Goal: Task Accomplishment & Management: Complete application form

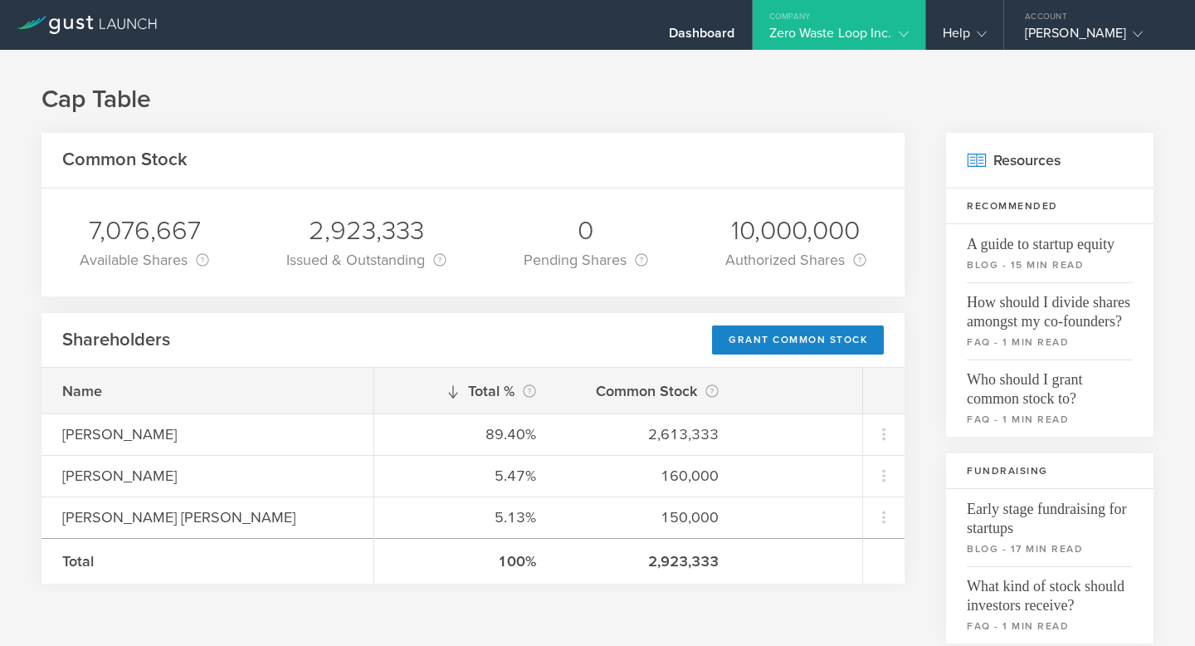
scroll to position [51, 0]
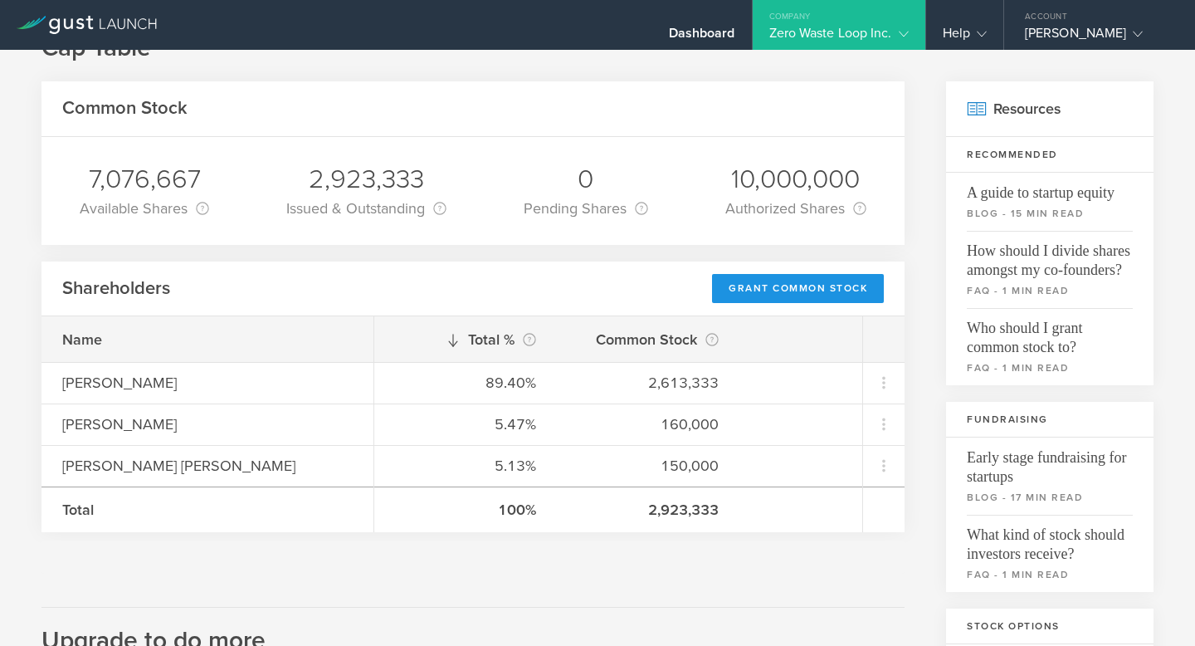
click at [805, 297] on div "Grant Common Stock" at bounding box center [798, 288] width 172 height 29
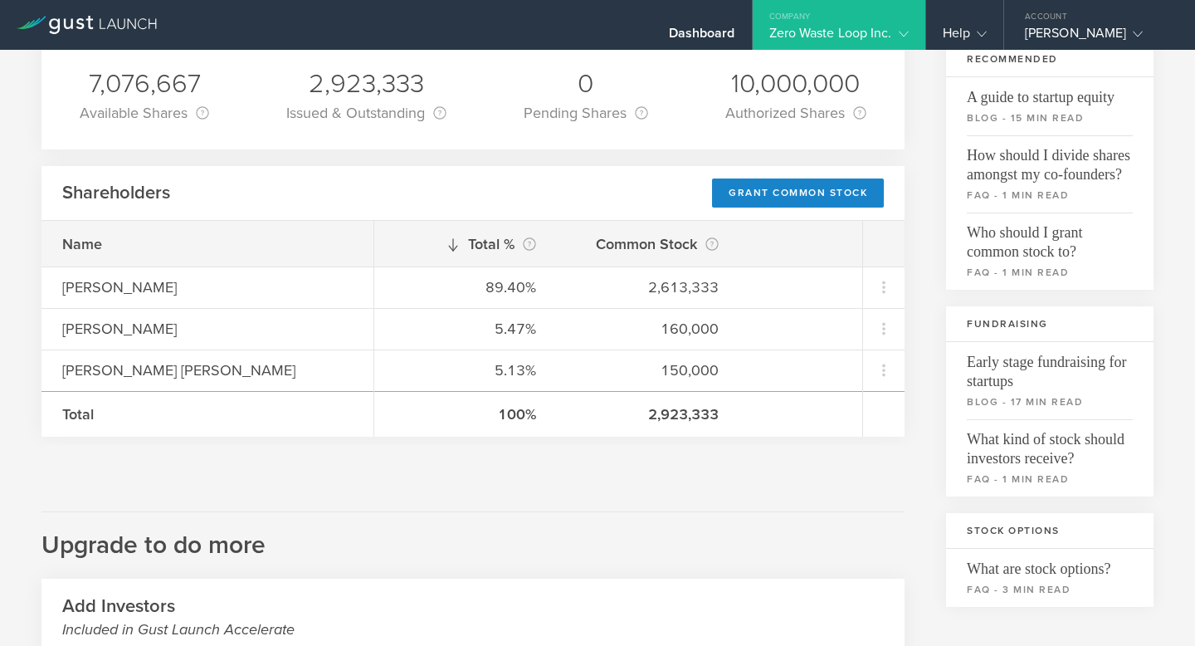
scroll to position [0, 0]
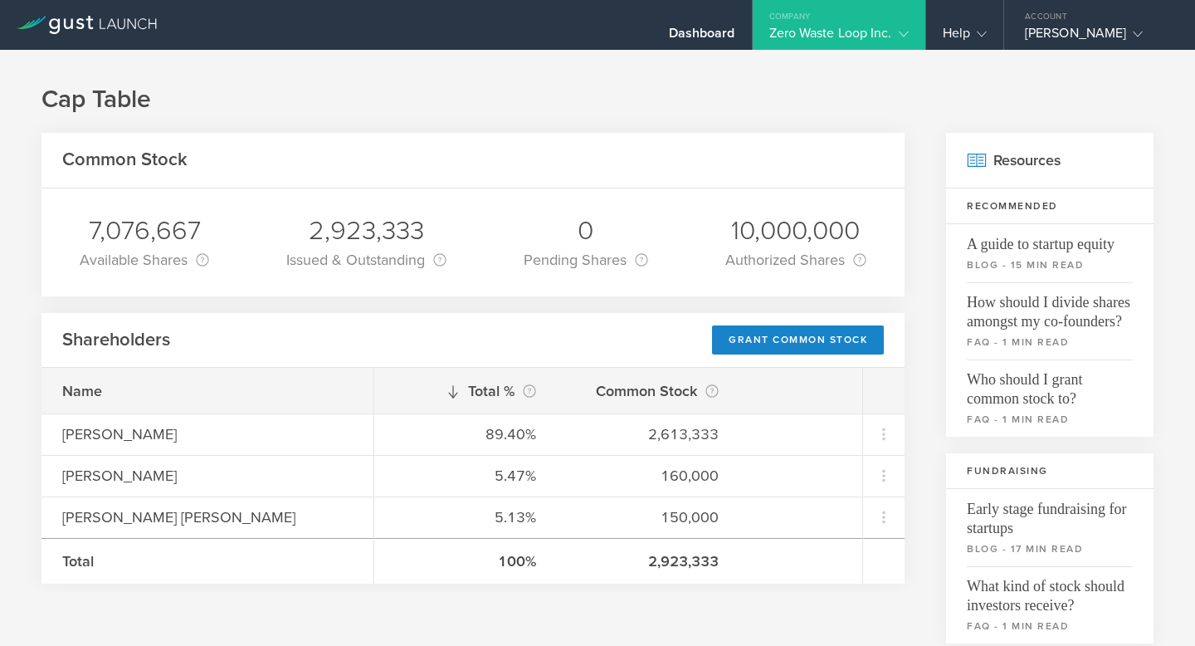
click at [899, 31] on icon at bounding box center [904, 34] width 10 height 10
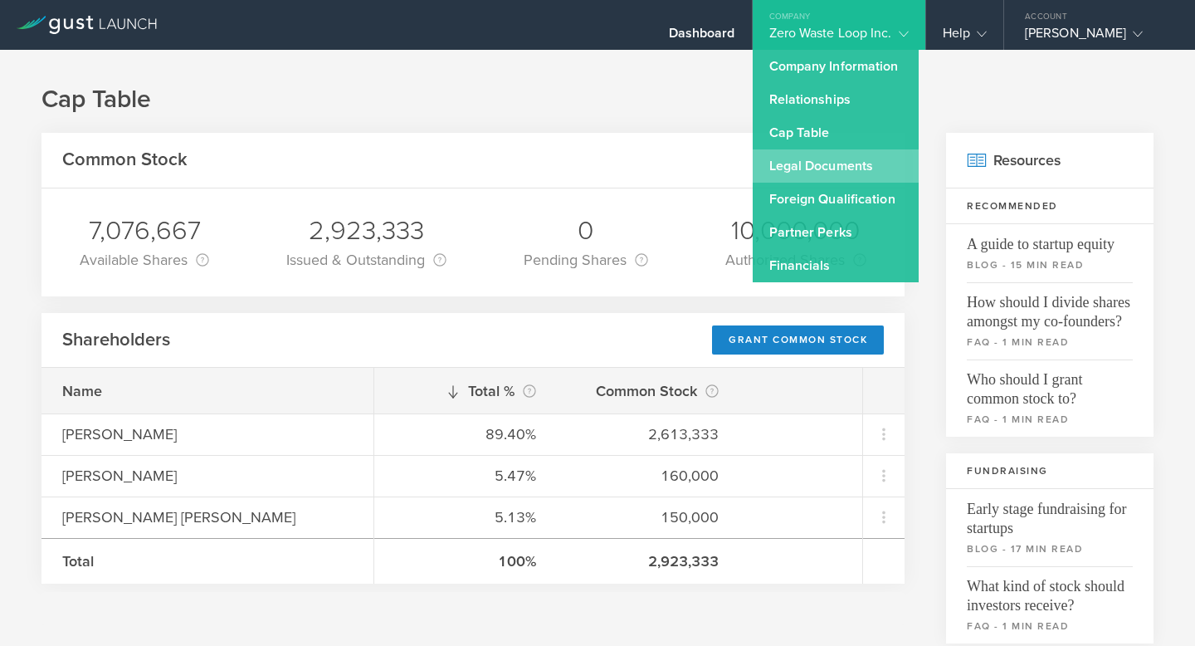
click at [826, 159] on link "Legal Documents" at bounding box center [836, 165] width 166 height 33
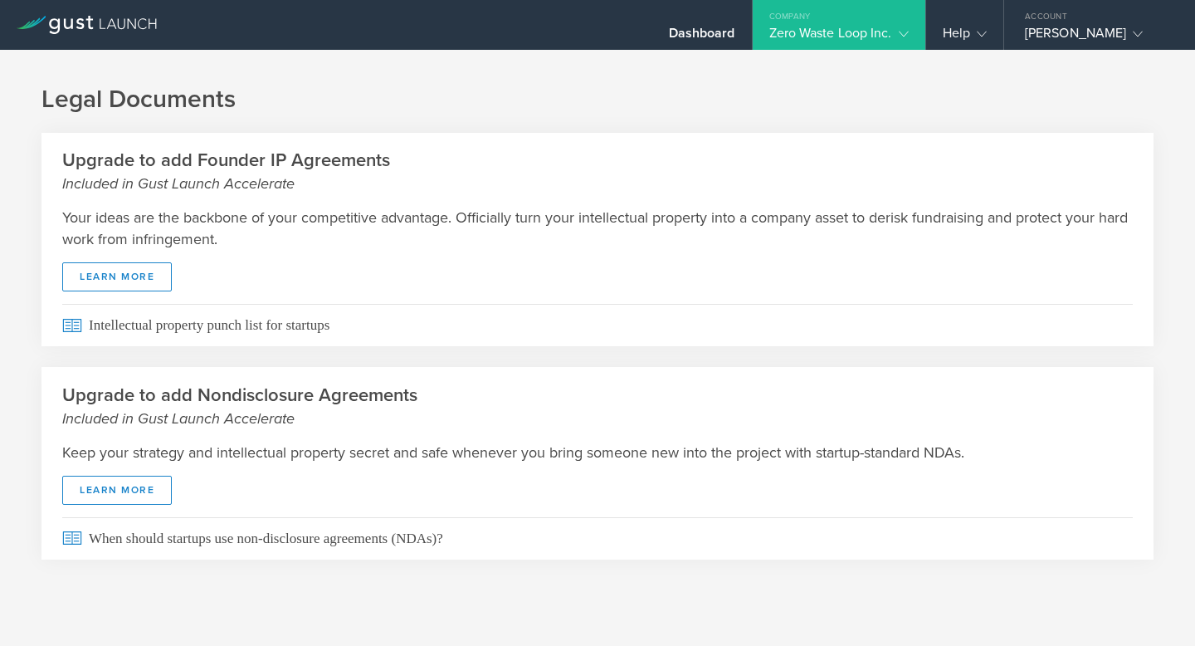
click at [896, 26] on div "Zero Waste Loop Inc." at bounding box center [839, 37] width 173 height 25
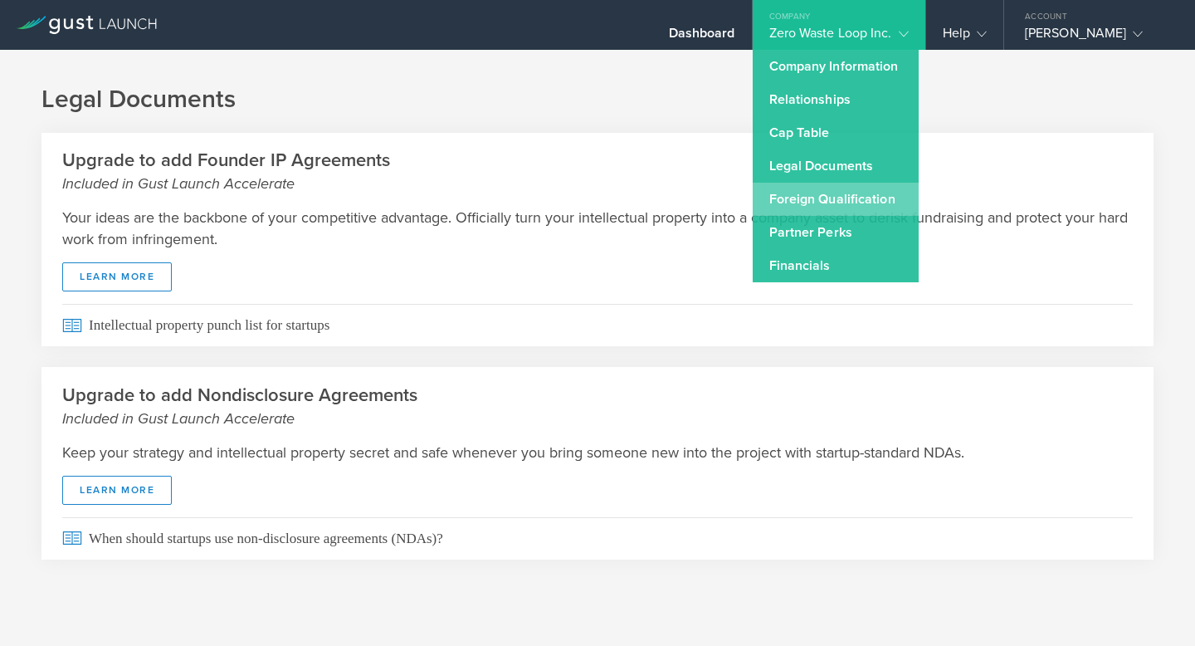
click at [839, 209] on link "Foreign Qualification" at bounding box center [836, 199] width 166 height 33
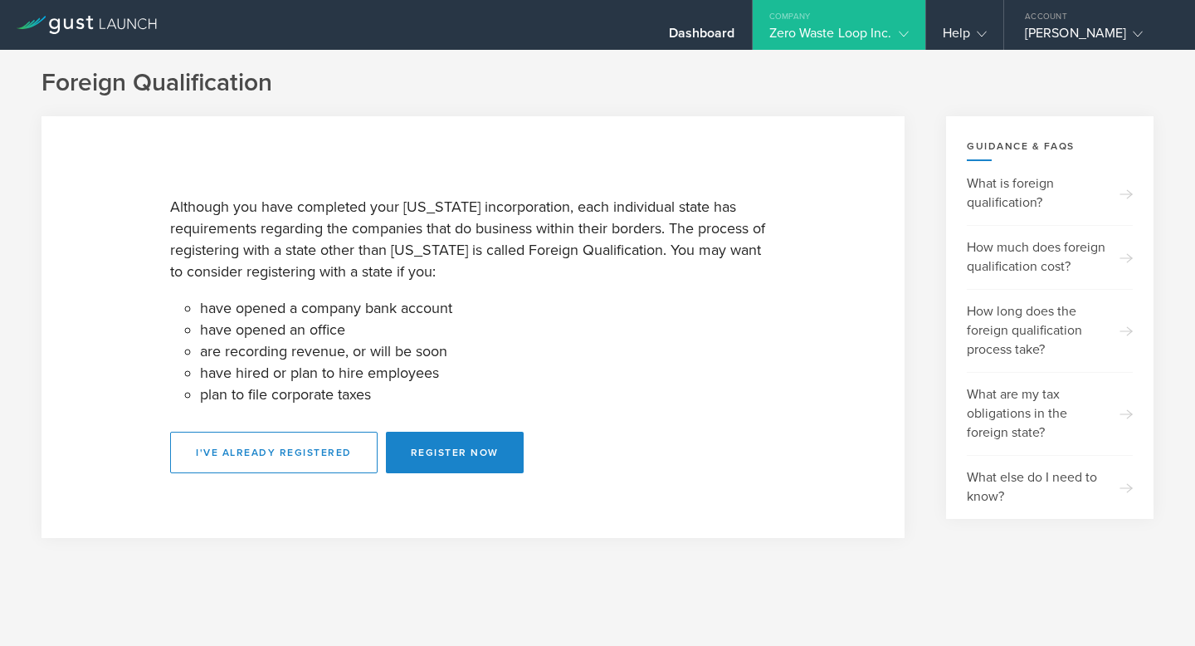
click at [899, 30] on icon at bounding box center [904, 34] width 10 height 10
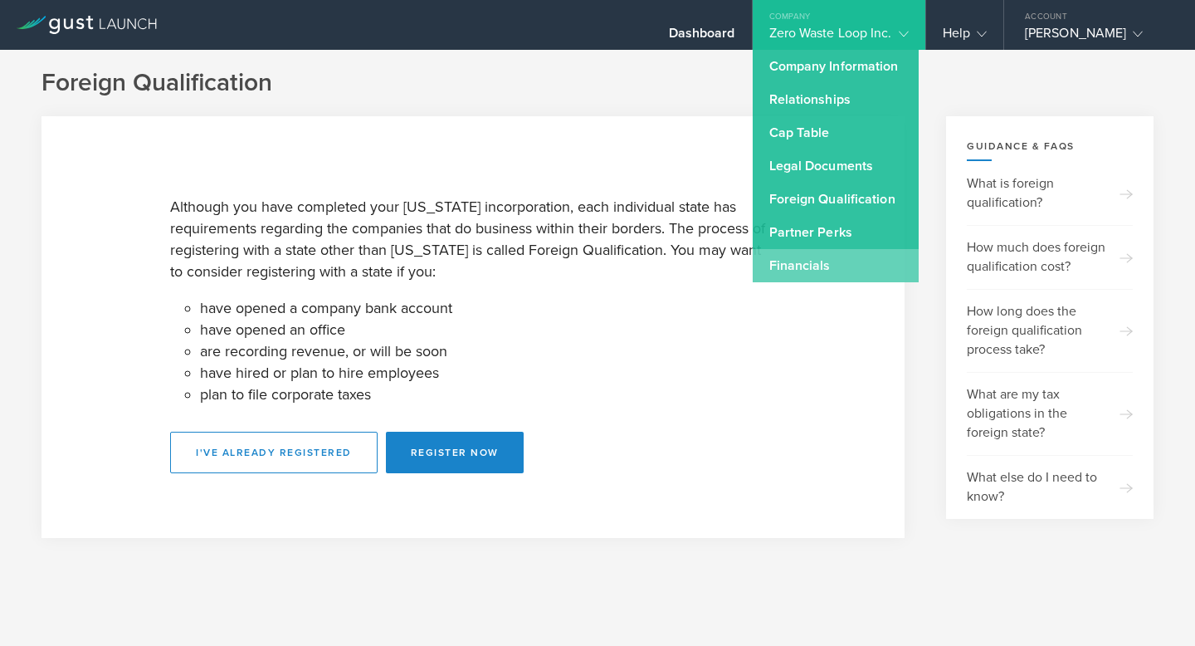
click at [830, 261] on link "Financials" at bounding box center [836, 265] width 166 height 33
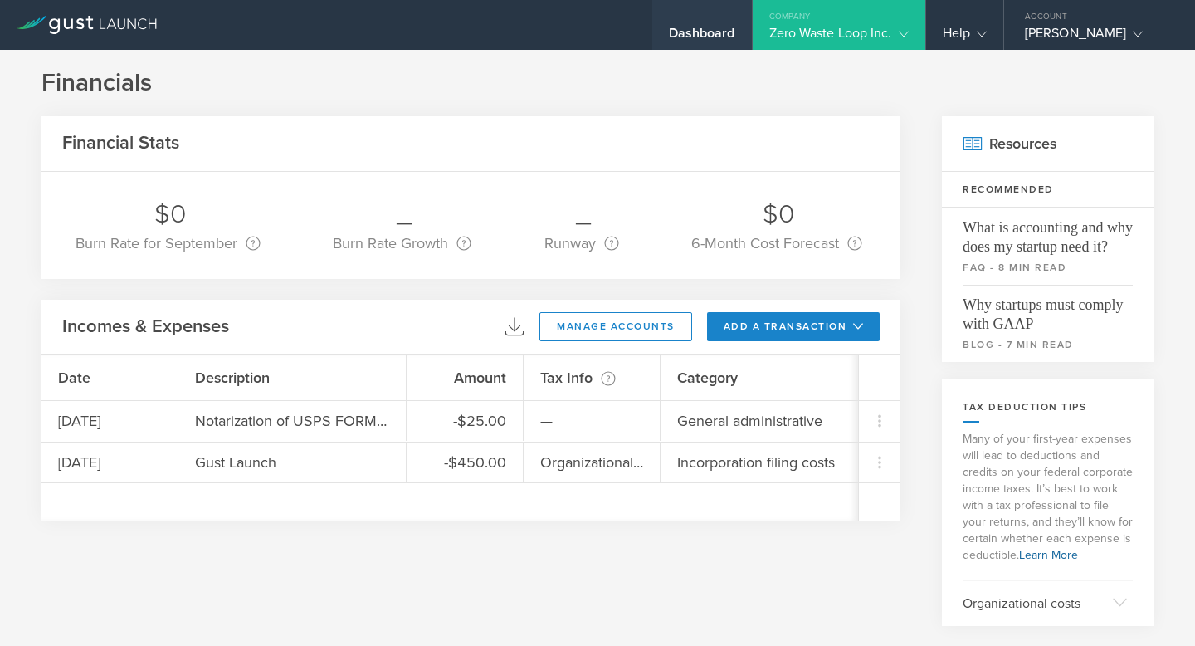
click at [703, 32] on div "Dashboard" at bounding box center [702, 37] width 66 height 25
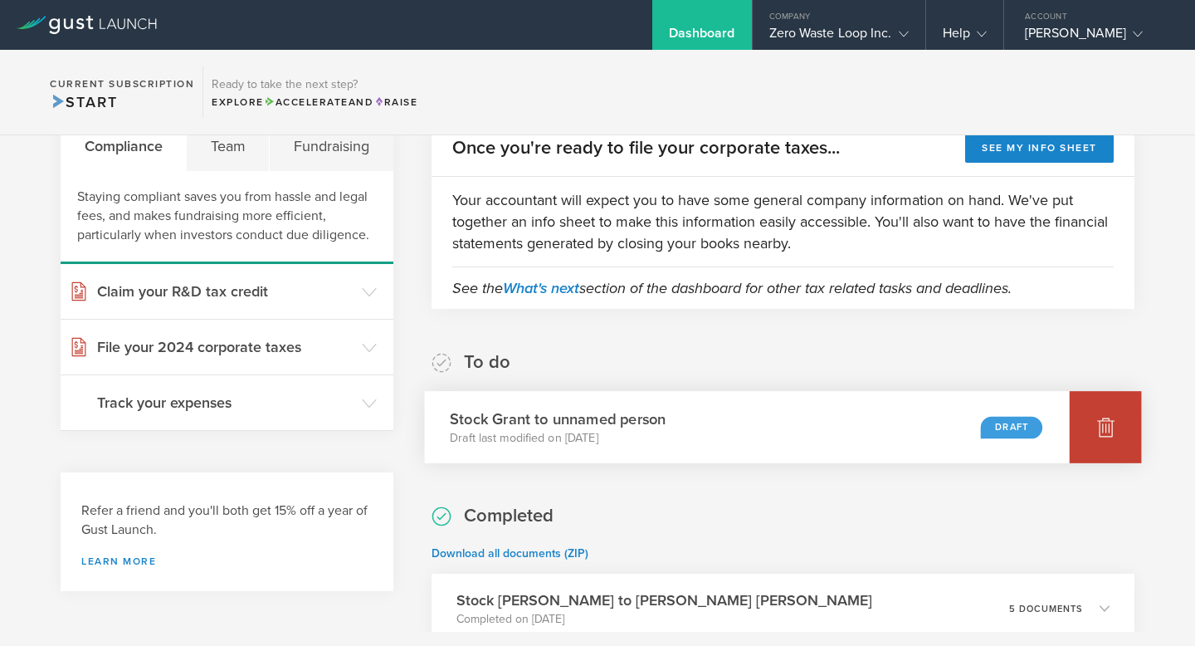
scroll to position [97, 0]
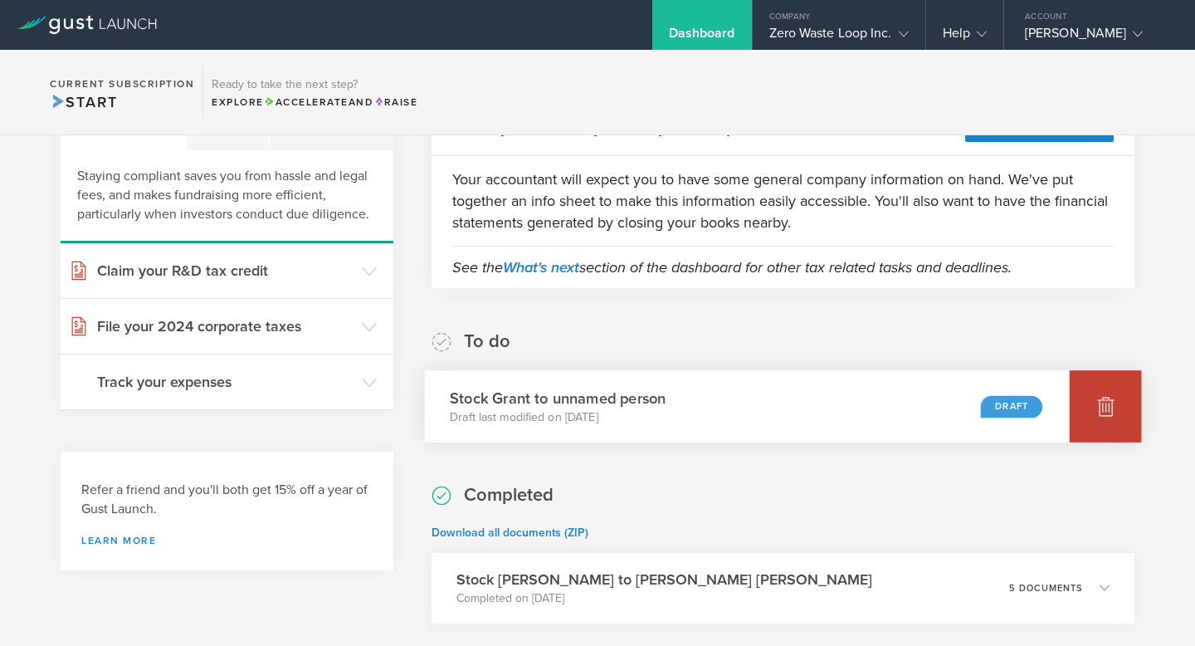
click at [1114, 406] on icon at bounding box center [1106, 406] width 20 height 20
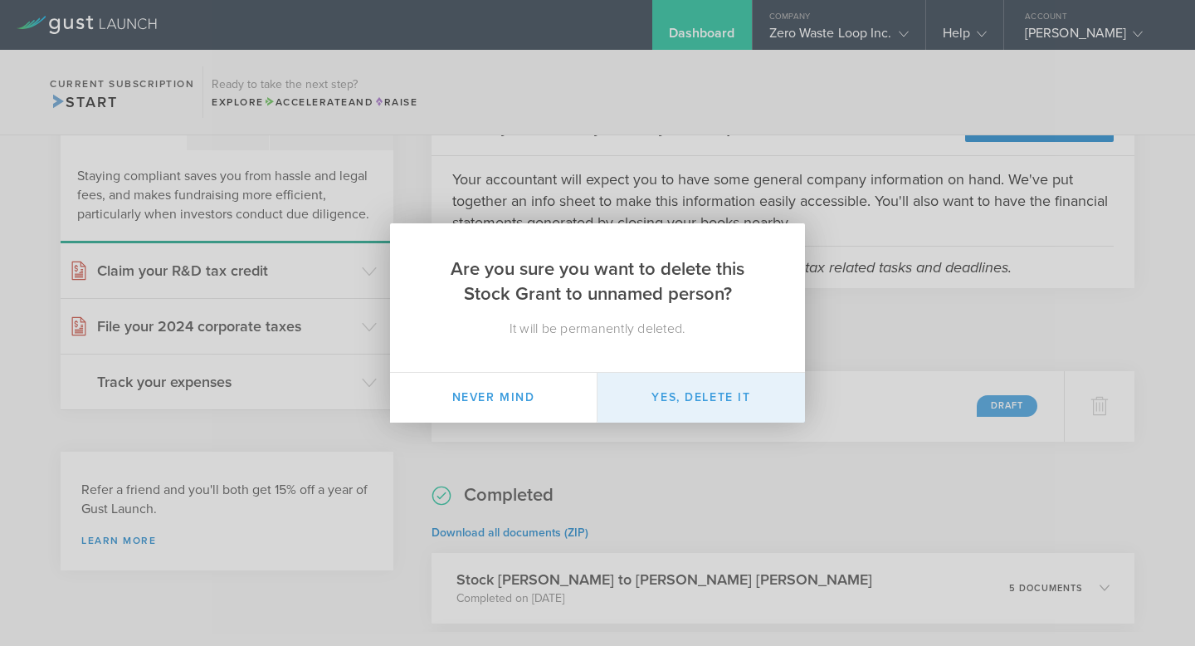
click at [721, 398] on button "Yes, delete it" at bounding box center [702, 398] width 208 height 50
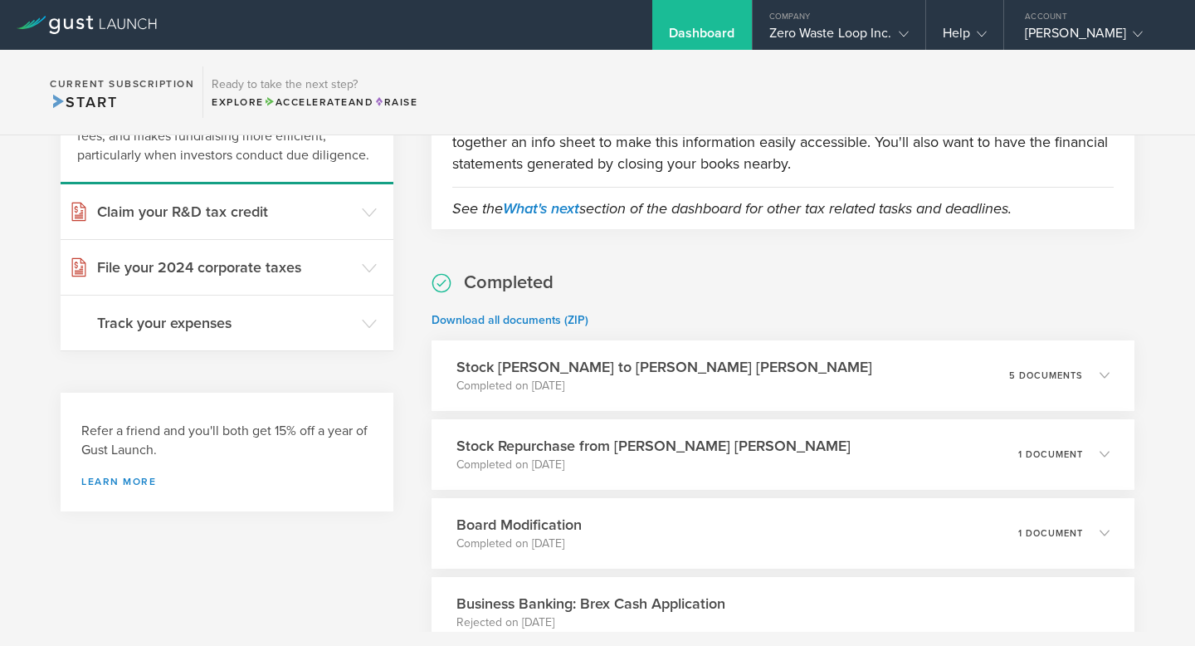
scroll to position [161, 0]
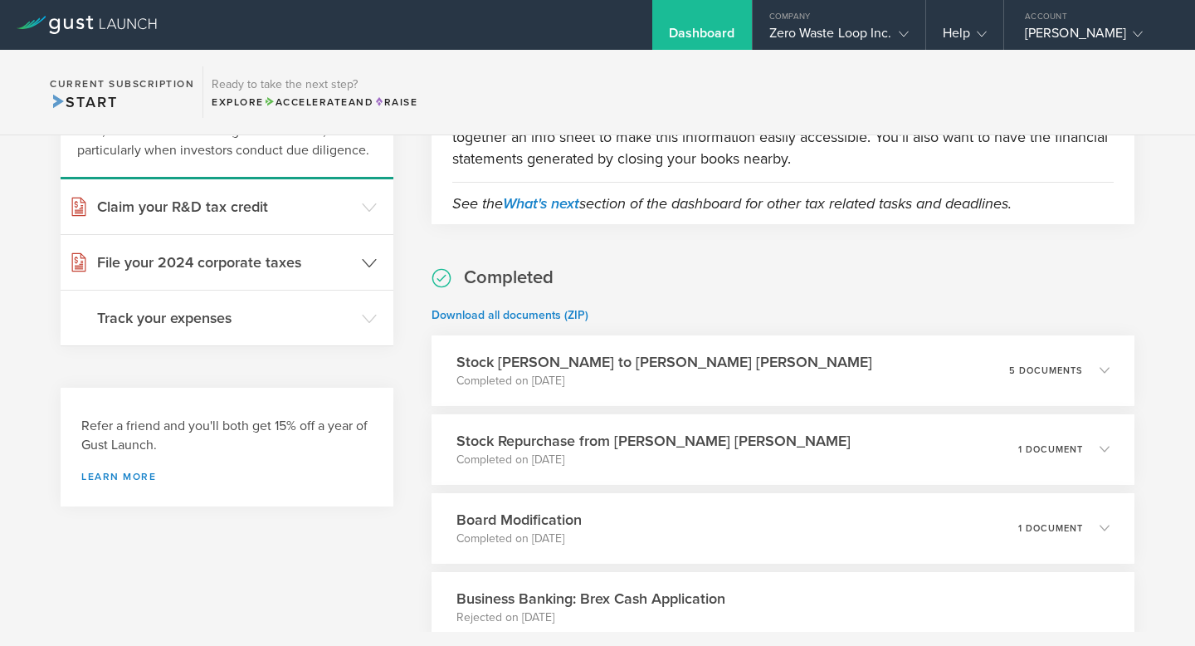
click at [365, 254] on gust-icon at bounding box center [369, 262] width 15 height 17
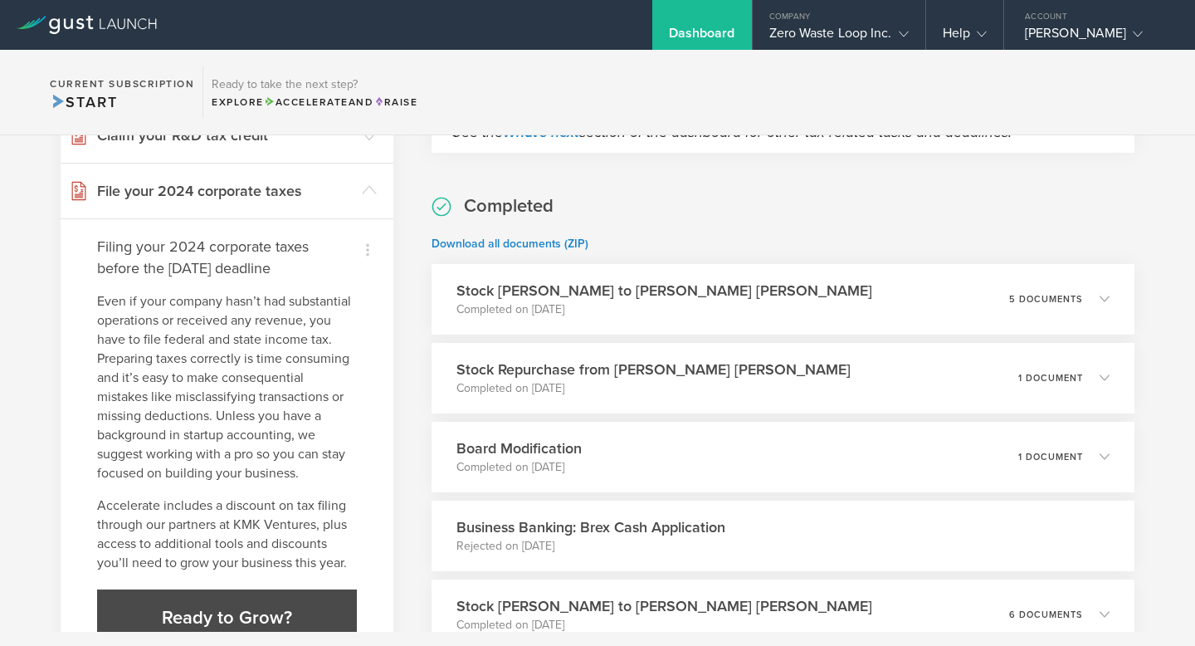
scroll to position [291, 0]
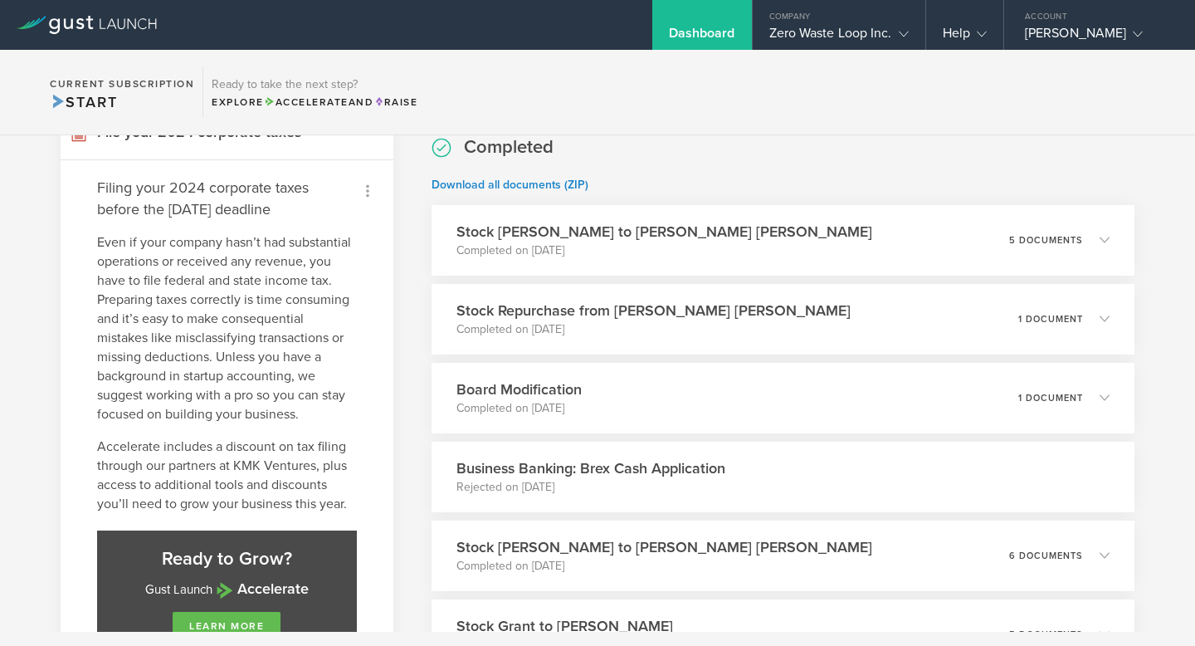
click at [368, 189] on icon at bounding box center [368, 191] width 20 height 20
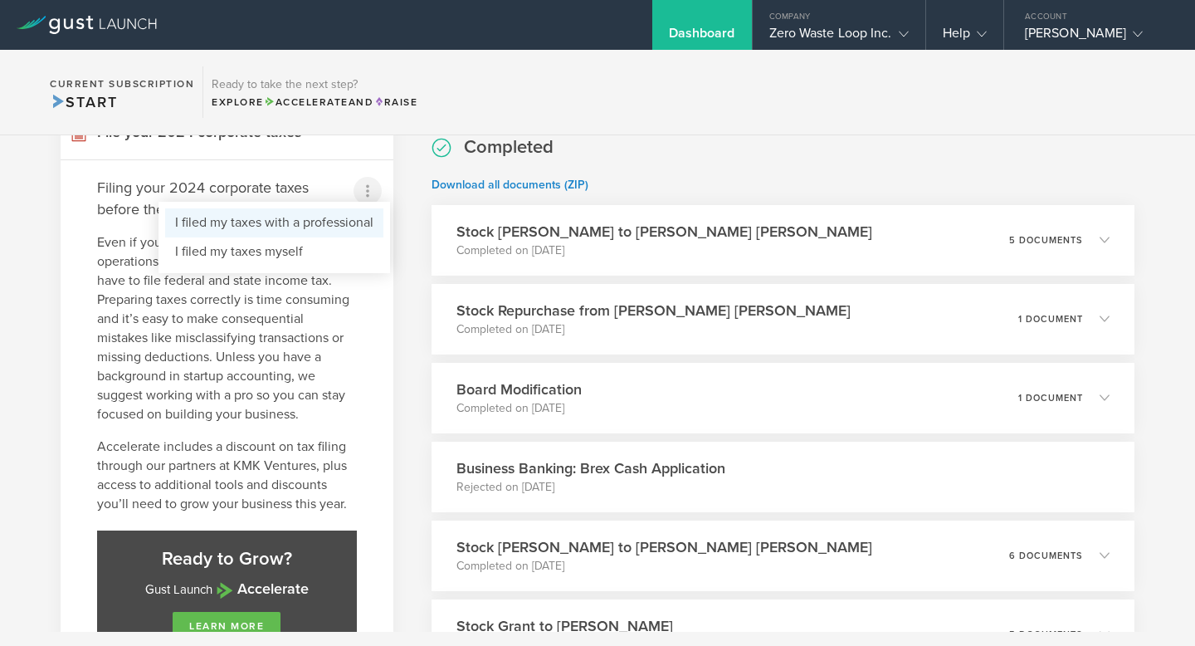
click at [317, 226] on li "I filed my taxes with a professional" at bounding box center [274, 222] width 218 height 29
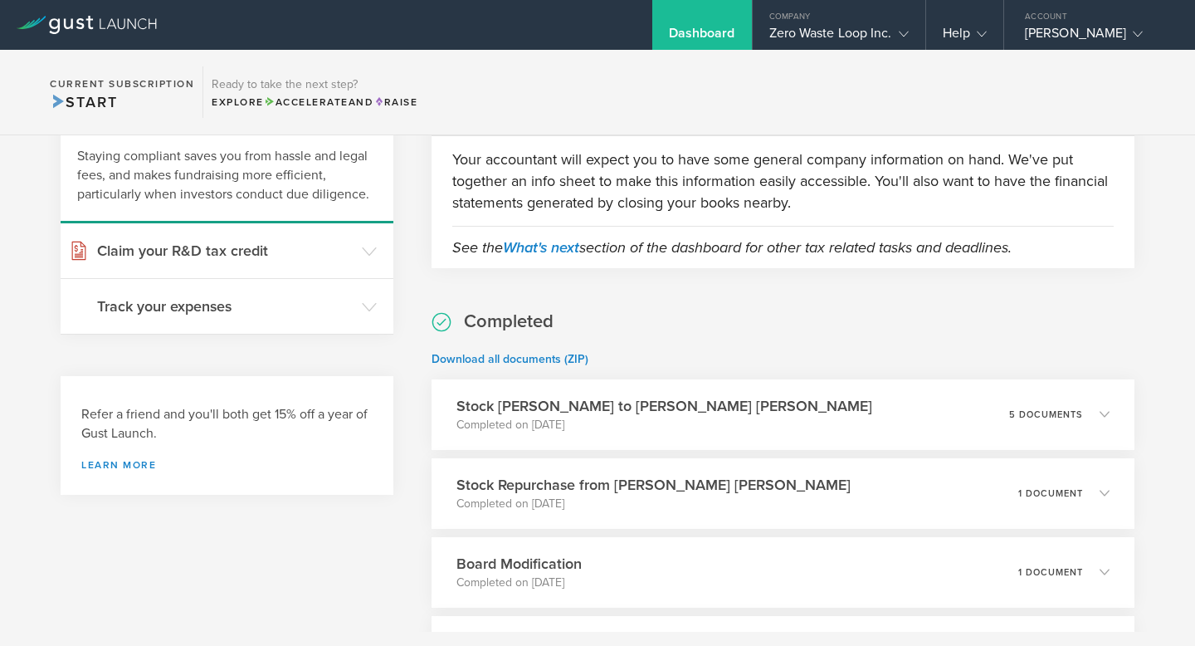
scroll to position [98, 0]
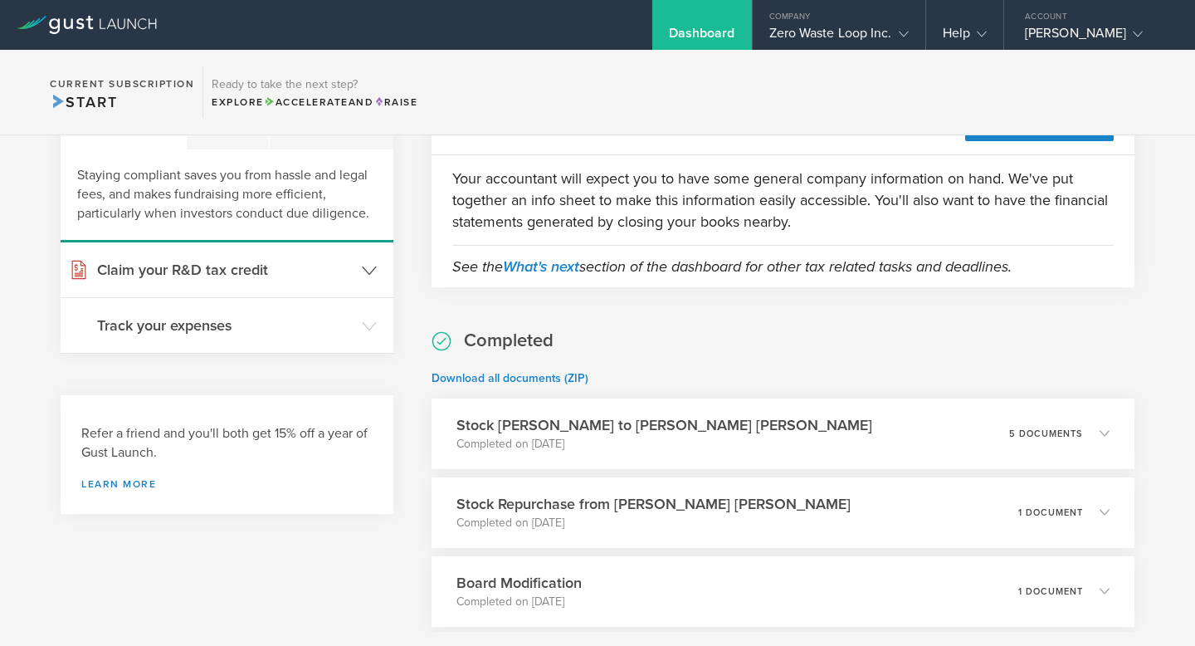
click at [369, 274] on icon at bounding box center [369, 270] width 15 height 15
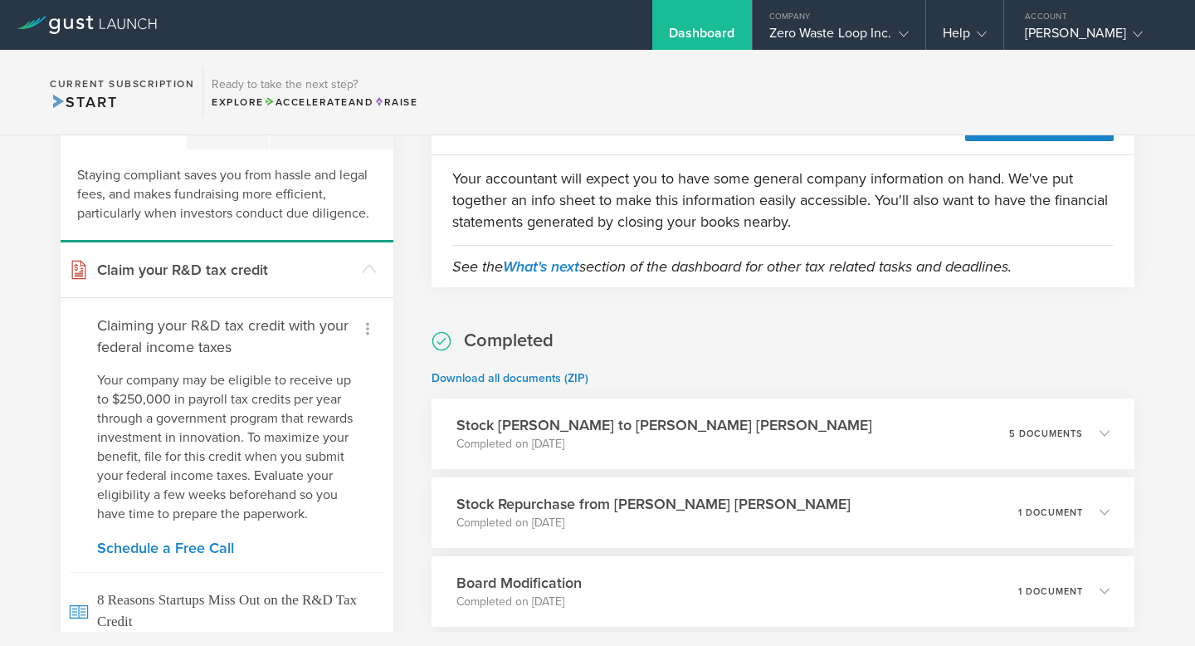
scroll to position [125, 0]
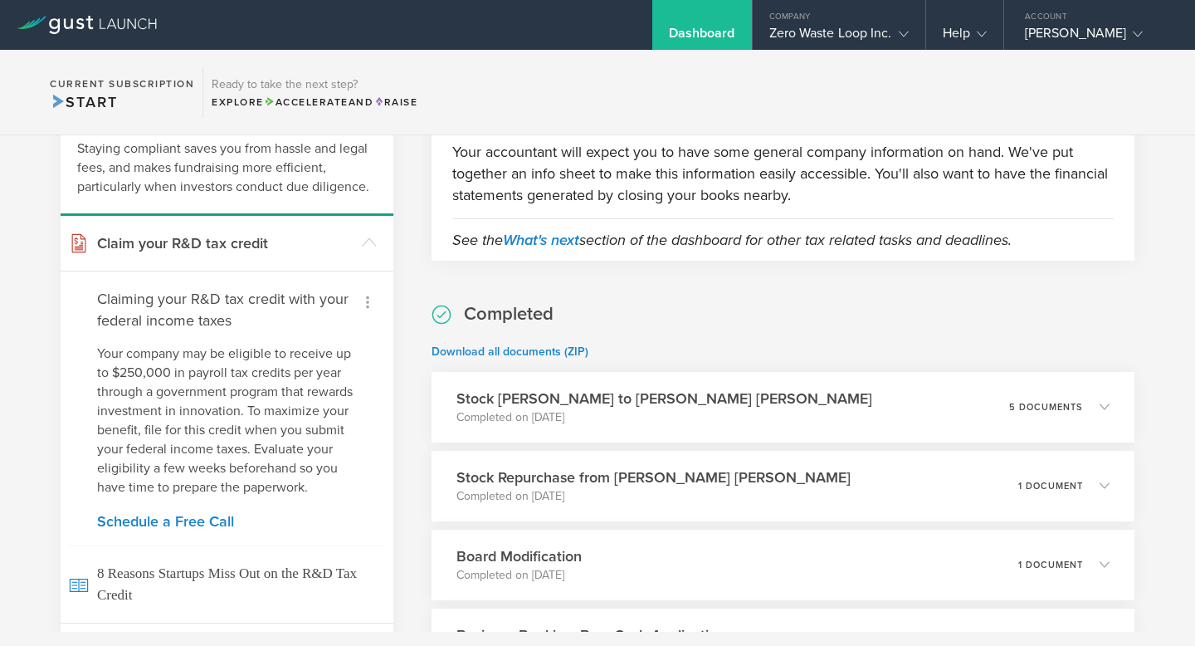
click at [368, 307] on icon at bounding box center [367, 302] width 3 height 12
click at [359, 356] on small "Already filed" at bounding box center [341, 352] width 65 height 17
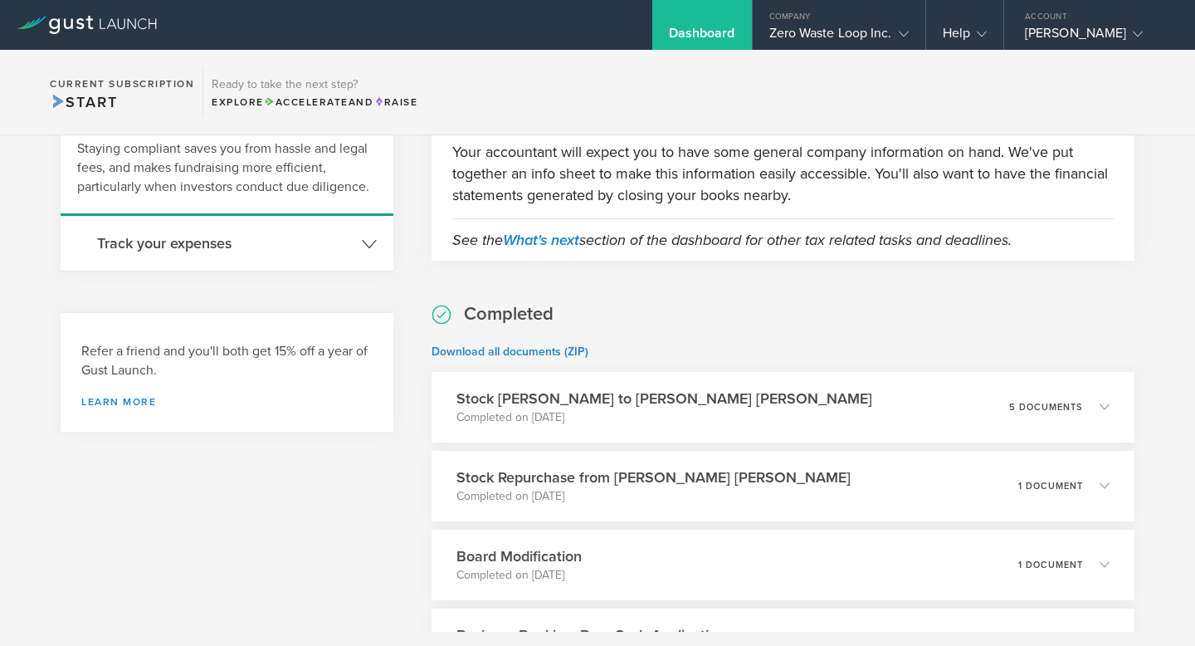
click at [363, 246] on icon at bounding box center [369, 244] width 15 height 15
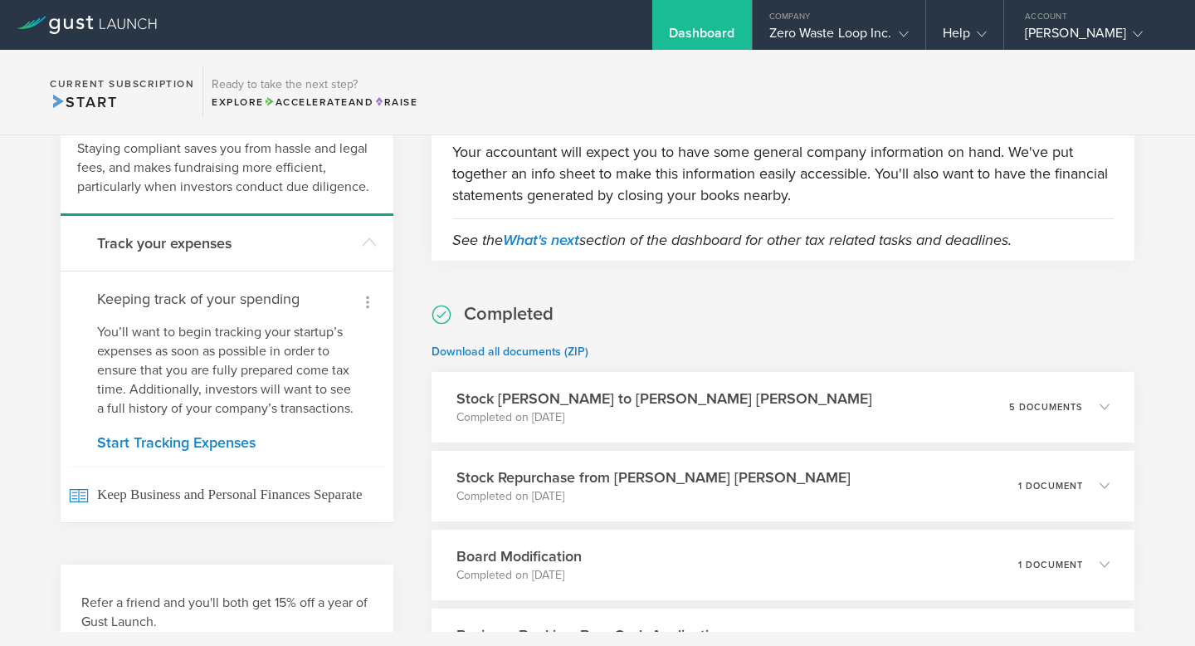
click at [364, 295] on icon at bounding box center [368, 302] width 20 height 20
click at [364, 335] on li "Dismiss" at bounding box center [349, 334] width 70 height 29
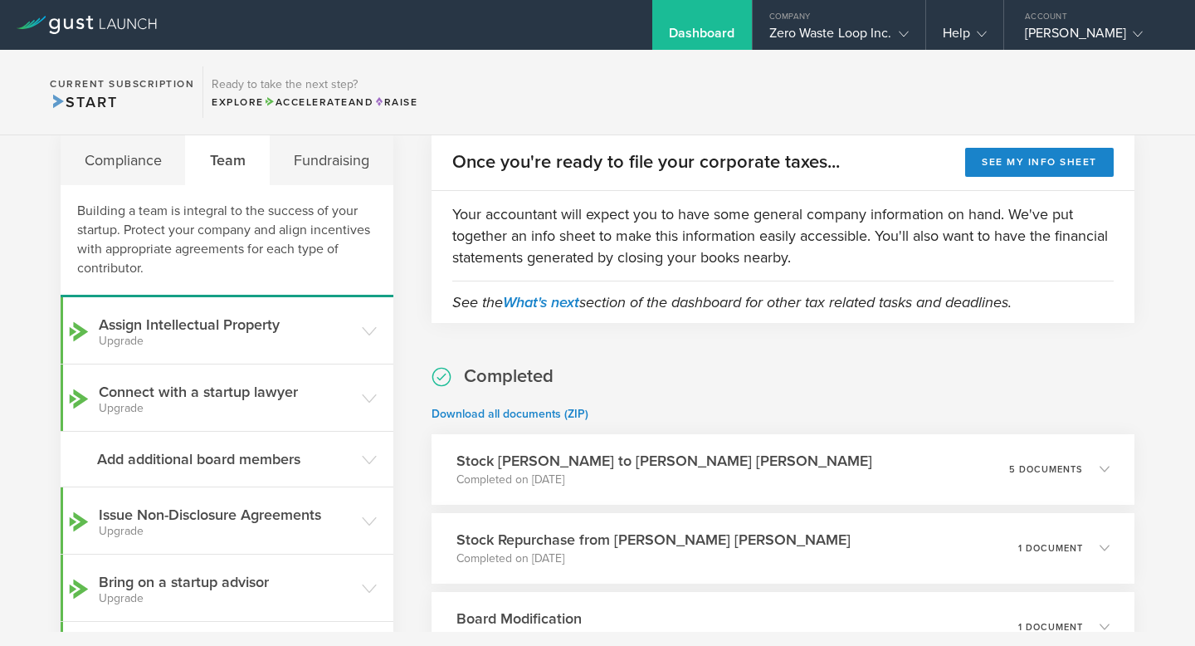
scroll to position [0, 0]
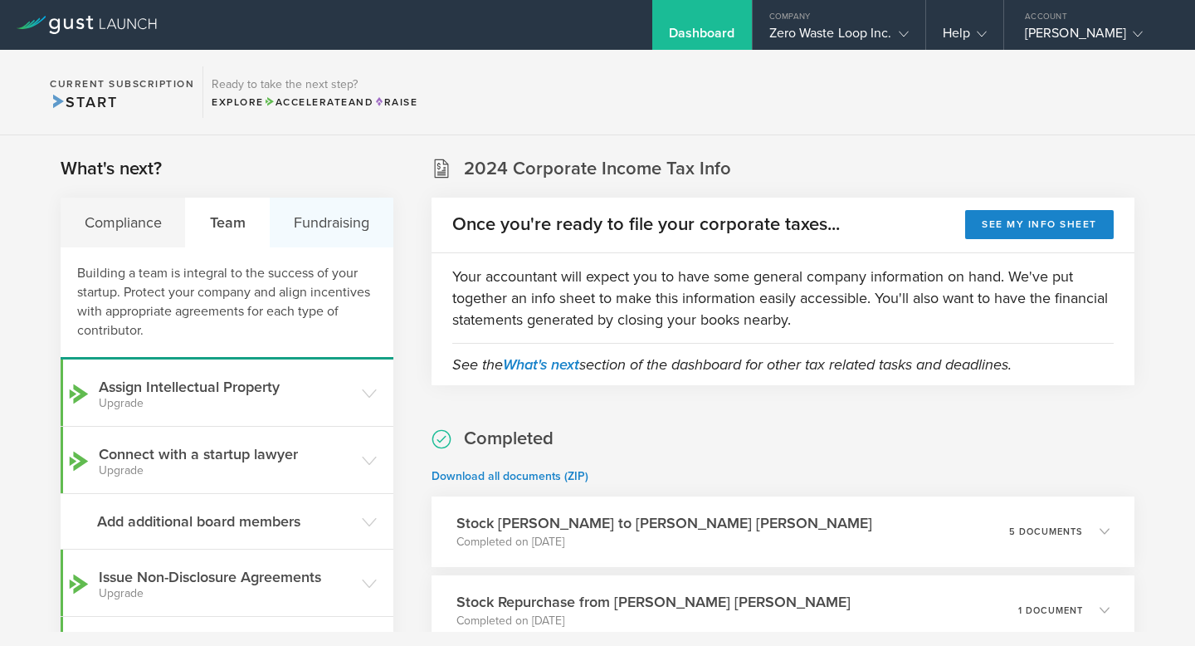
click at [354, 238] on div "Fundraising" at bounding box center [331, 223] width 123 height 50
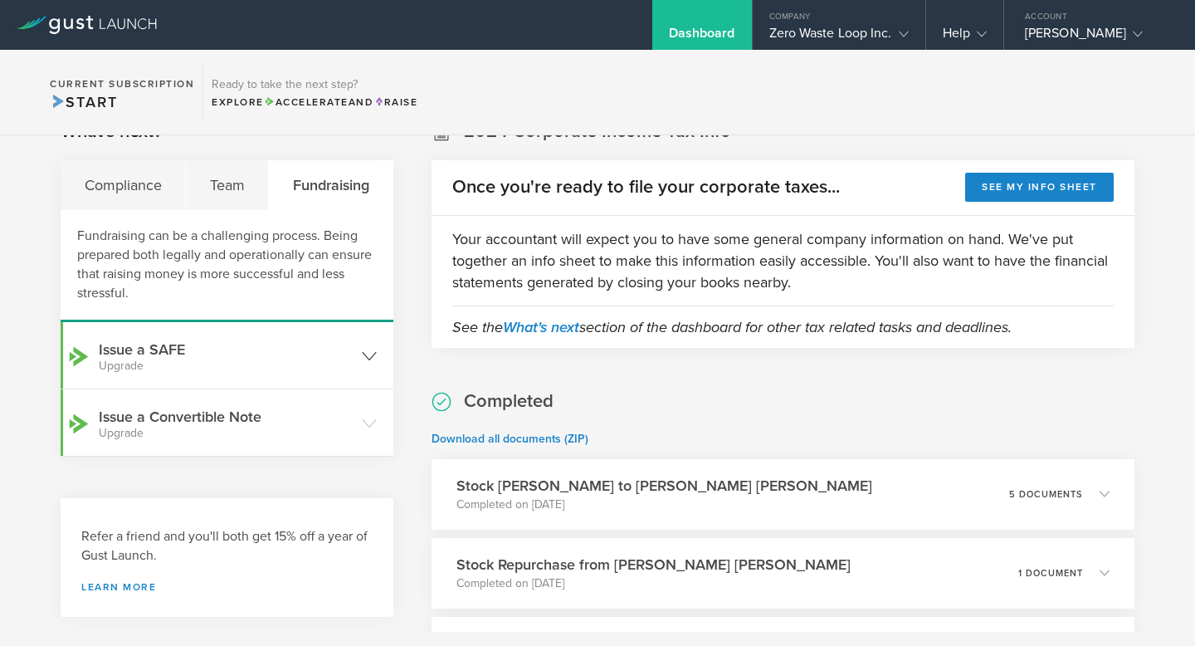
scroll to position [57, 0]
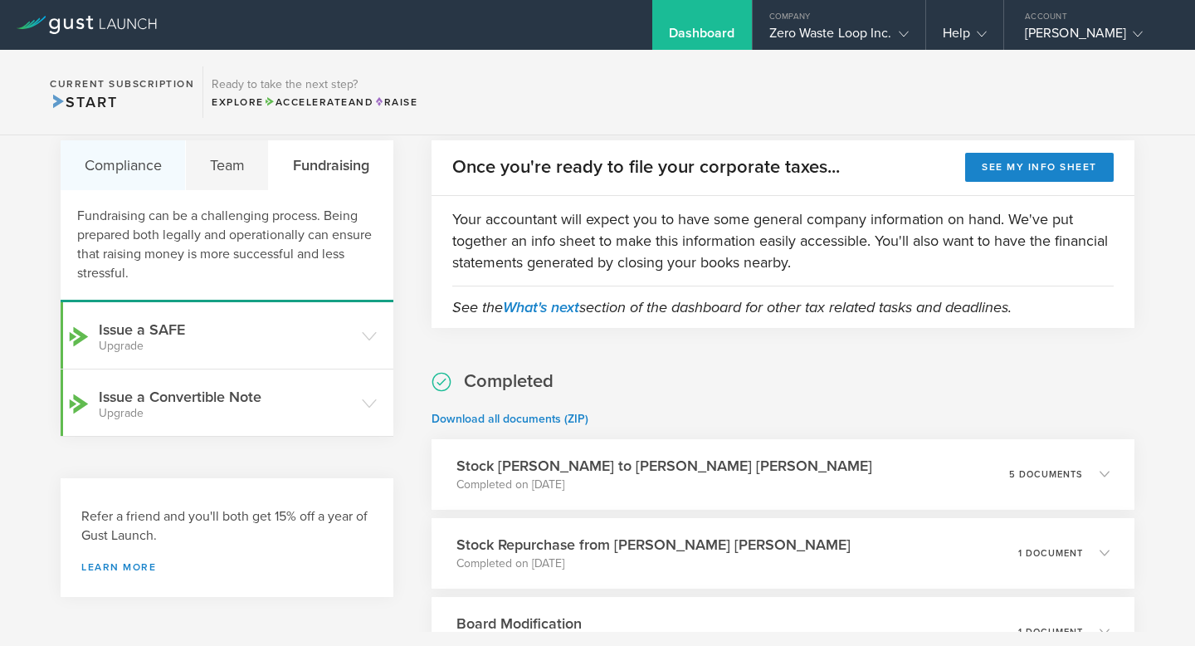
click at [151, 164] on div "Compliance" at bounding box center [123, 165] width 125 height 50
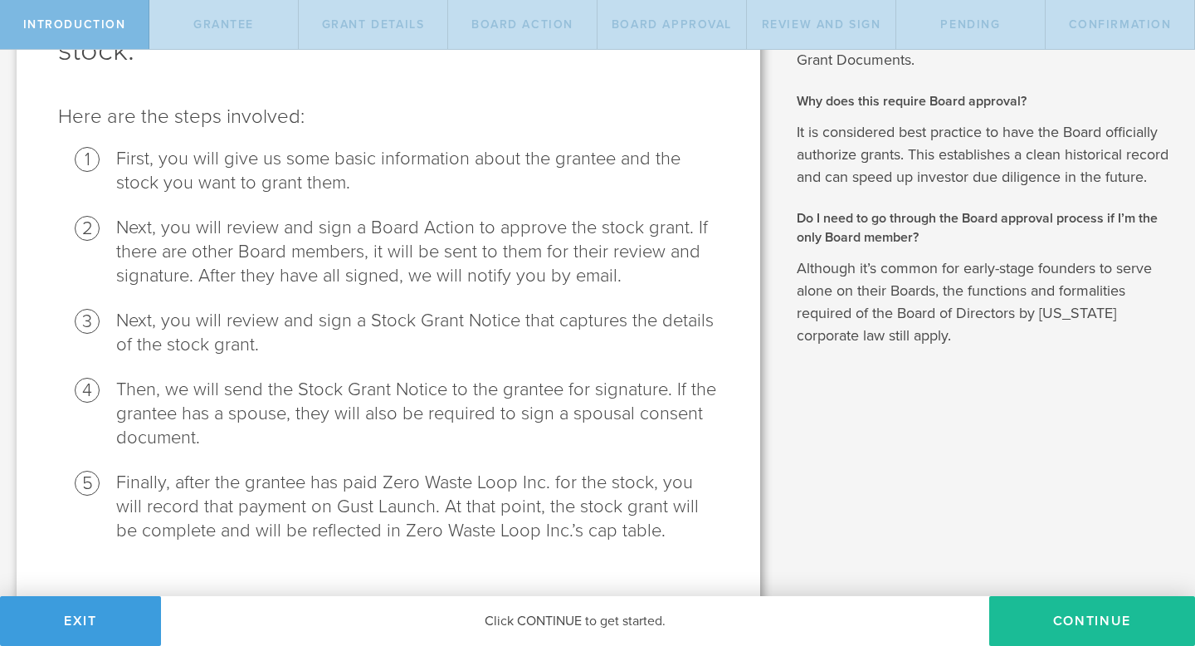
scroll to position [154, 0]
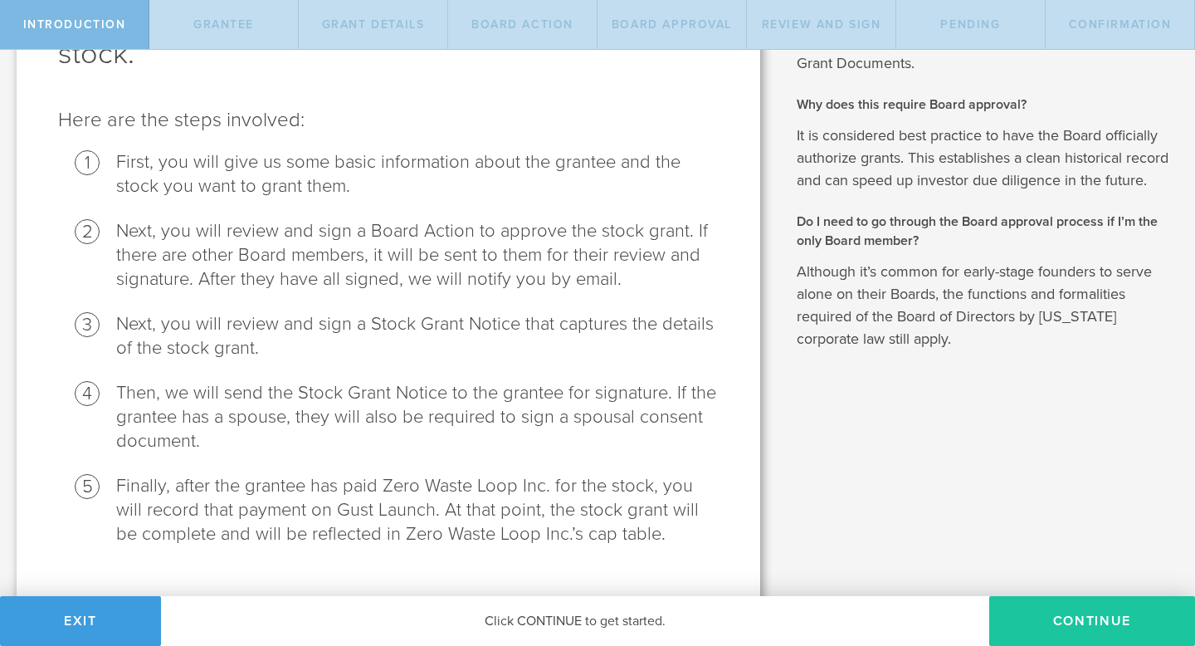
click at [1121, 620] on button "Continue" at bounding box center [1093, 621] width 206 height 50
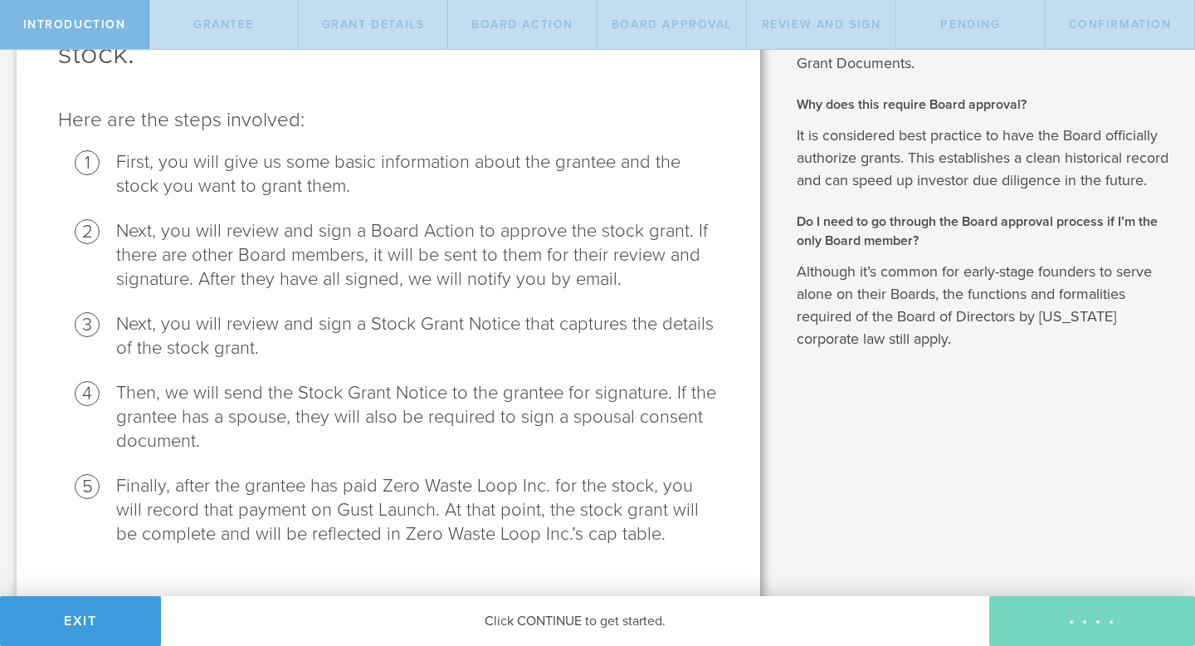
scroll to position [0, 0]
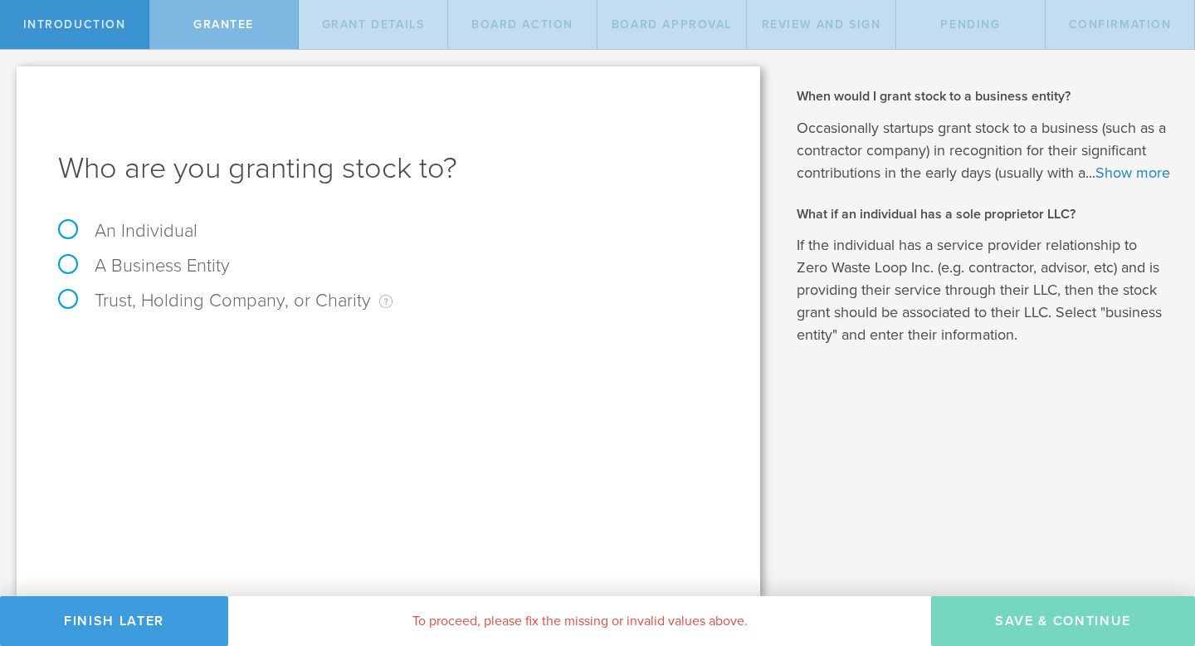
click at [79, 226] on label "An Individual" at bounding box center [127, 231] width 139 height 22
click at [11, 76] on input "An Individual" at bounding box center [5, 63] width 11 height 27
radio input "true"
click at [250, 349] on input "text" at bounding box center [451, 347] width 536 height 25
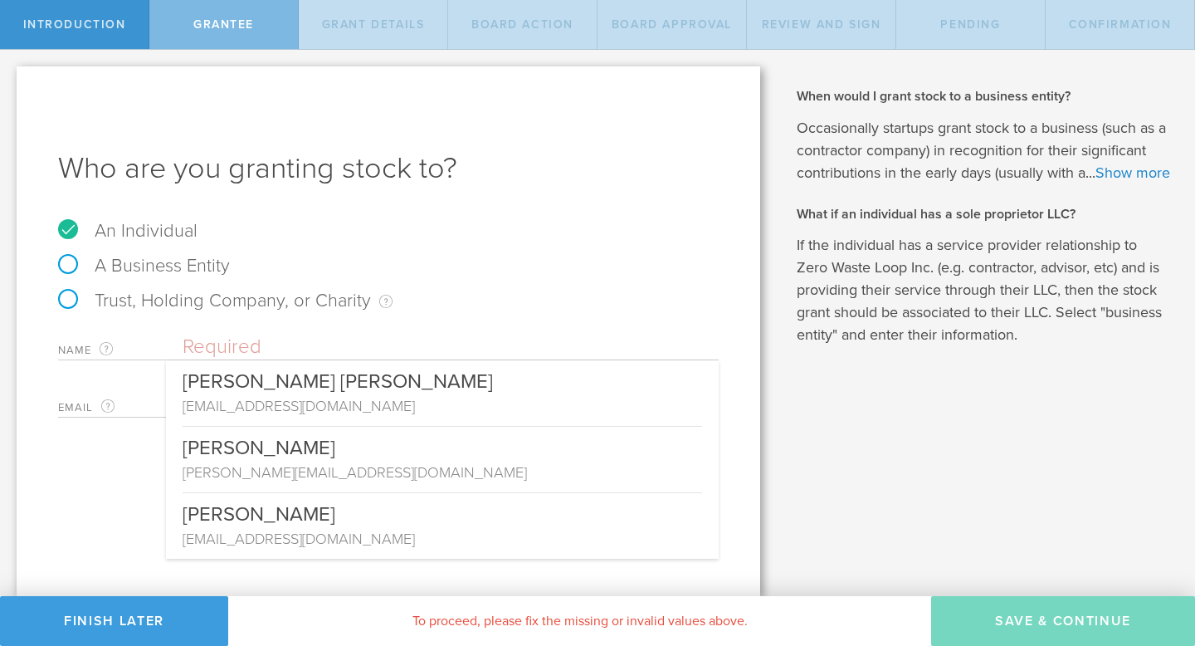
click at [548, 258] on div "A Business Entity" at bounding box center [388, 274] width 661 height 35
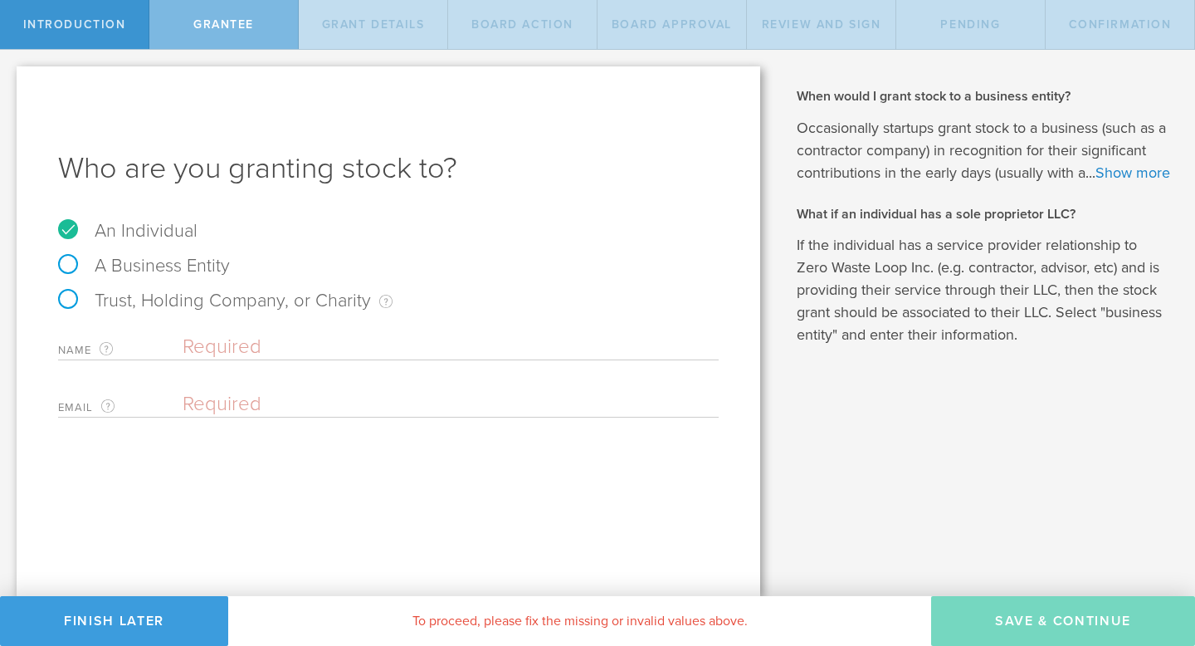
click at [86, 50] on div "Let’s walk you through the process of granting stock. Here are the steps involv…" at bounding box center [388, 323] width 777 height 546
click at [82, 29] on span "Introduction" at bounding box center [74, 24] width 103 height 14
